Goal: Task Accomplishment & Management: Use online tool/utility

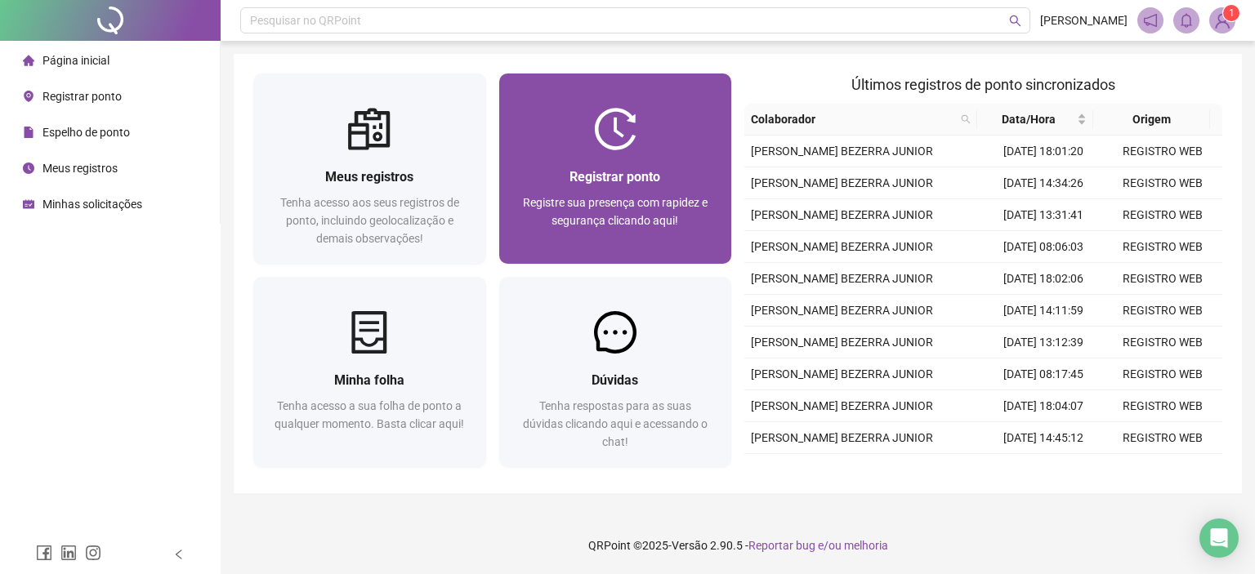
click at [564, 131] on div at bounding box center [615, 129] width 233 height 42
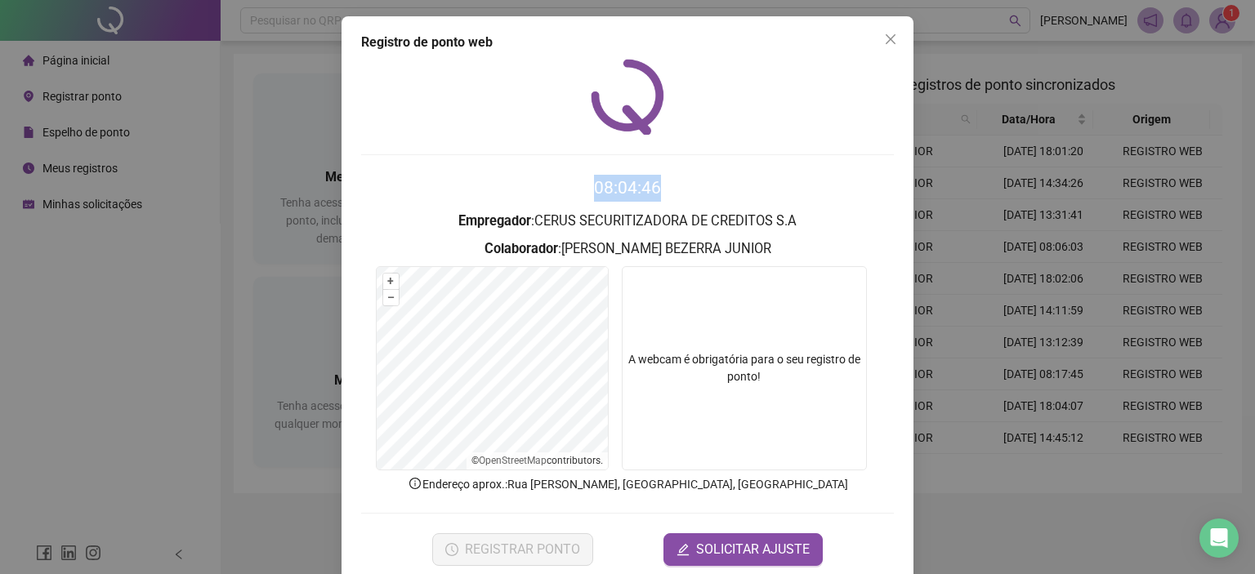
drag, startPoint x: 595, startPoint y: 190, endPoint x: 702, endPoint y: 198, distance: 107.3
click at [702, 198] on h2 "08:04:46" at bounding box center [627, 188] width 533 height 27
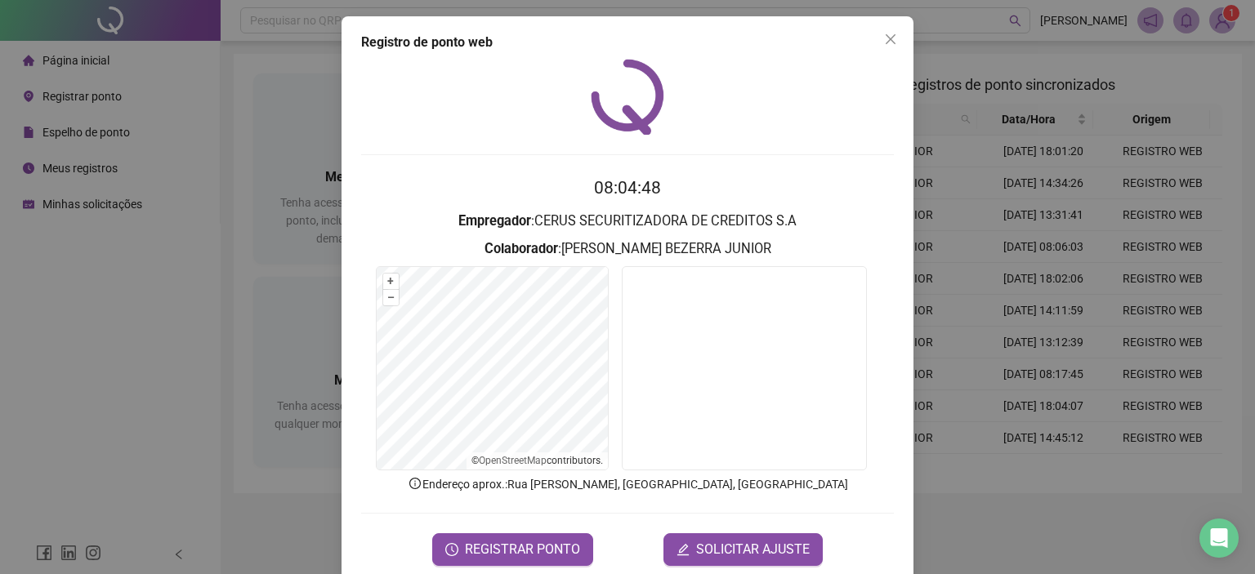
click at [499, 165] on div "08:04:48 Empregador : CERUS SECURITIZADORA DE CREDITOS S.A Colaborador : [PERSO…" at bounding box center [627, 312] width 533 height 507
drag, startPoint x: 653, startPoint y: 178, endPoint x: 693, endPoint y: 179, distance: 39.2
click at [693, 179] on h2 "08:04:49" at bounding box center [627, 188] width 533 height 27
drag, startPoint x: 594, startPoint y: 189, endPoint x: 627, endPoint y: 195, distance: 34.0
click at [627, 195] on h2 "08:04:49" at bounding box center [627, 188] width 533 height 27
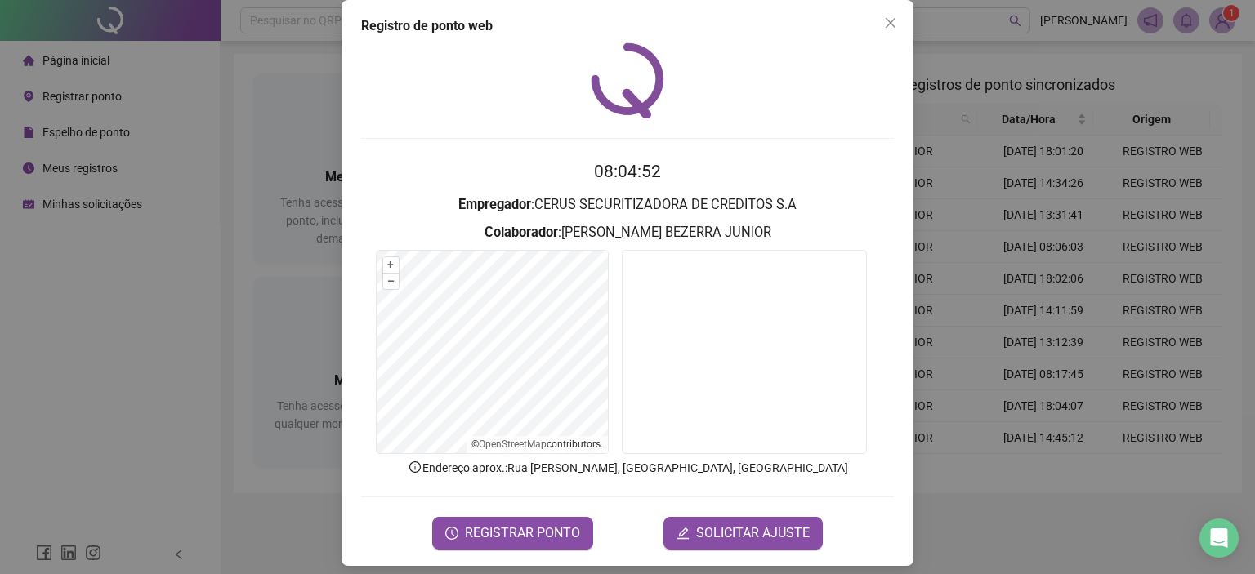
scroll to position [26, 0]
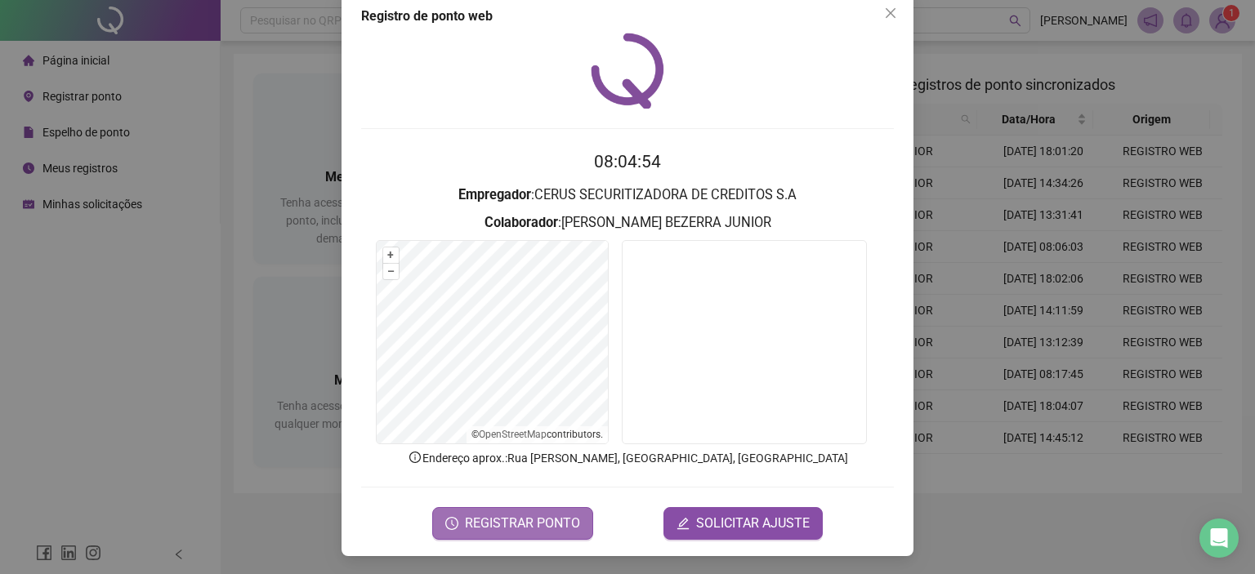
click at [510, 519] on span "REGISTRAR PONTO" at bounding box center [522, 524] width 115 height 20
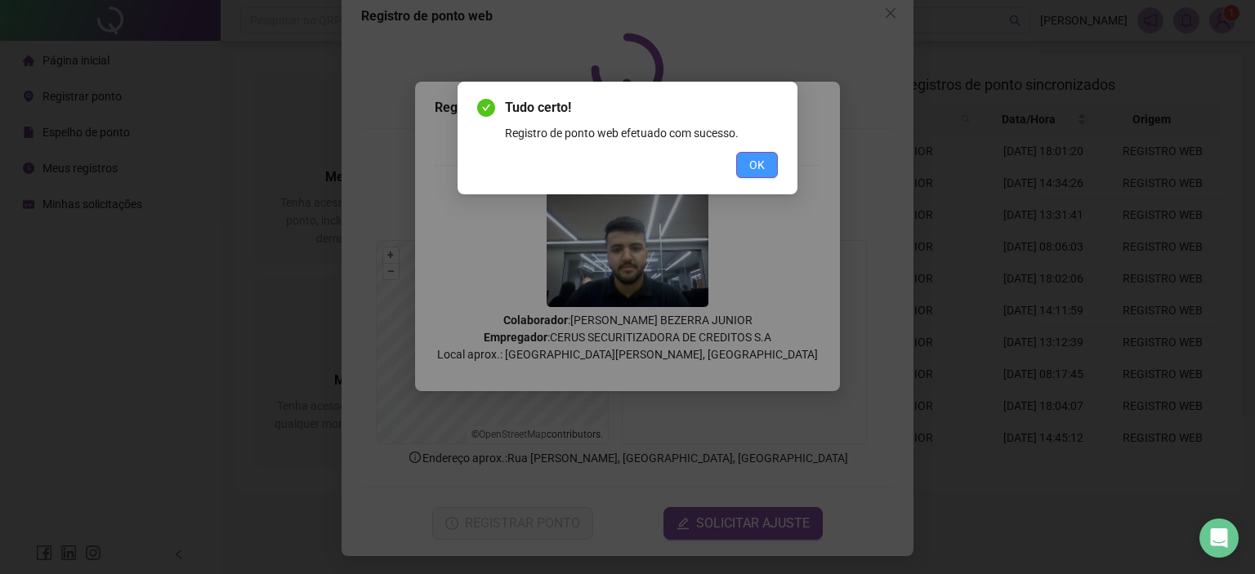
click at [751, 160] on span "OK" at bounding box center [757, 165] width 16 height 18
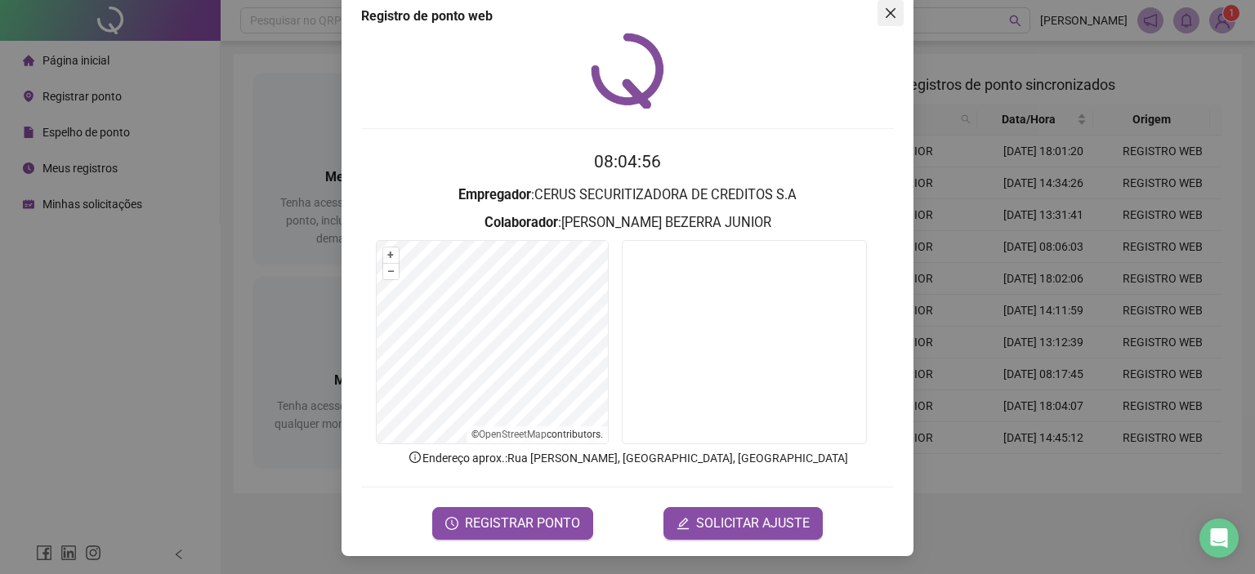
click at [885, 9] on icon "close" at bounding box center [890, 13] width 13 height 13
